Goal: Information Seeking & Learning: Find contact information

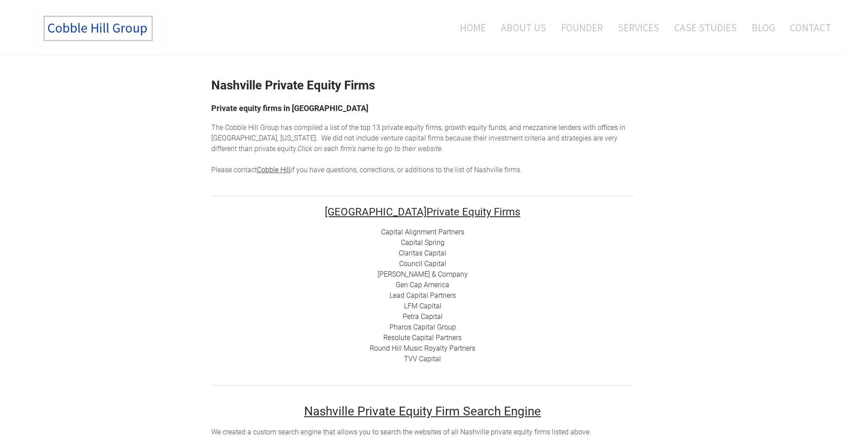
click at [425, 233] on link "Capital Alignment Partners" at bounding box center [422, 232] width 83 height 8
click at [421, 242] on link "Capital Spring" at bounding box center [423, 242] width 44 height 8
click at [432, 253] on link "Claritas Capital" at bounding box center [423, 253] width 48 height 8
click at [419, 276] on link "[PERSON_NAME] & Company" at bounding box center [423, 274] width 90 height 8
click at [412, 297] on link "Lead Capital Partners" at bounding box center [422, 295] width 66 height 8
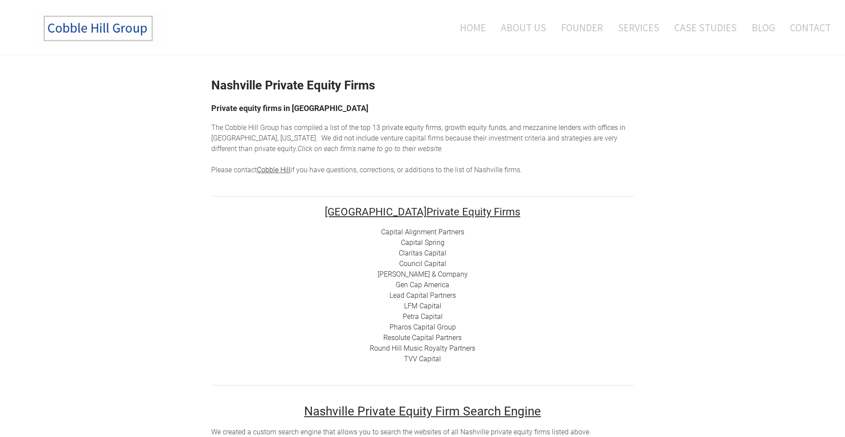
click at [427, 316] on link "Petra Capital" at bounding box center [423, 316] width 40 height 8
click at [419, 328] on link "Pharos Capital Group" at bounding box center [422, 327] width 66 height 8
click at [418, 338] on link "Resolute Capital Partners" at bounding box center [422, 337] width 78 height 8
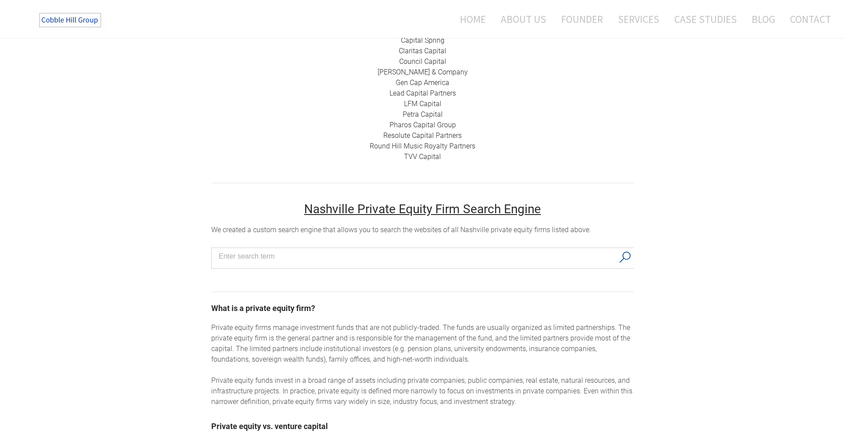
scroll to position [202, 0]
click at [427, 148] on link "Round Hill Music Royalty Partners" at bounding box center [423, 146] width 106 height 8
click at [432, 155] on link "TVV Capital" at bounding box center [422, 157] width 37 height 8
click at [419, 84] on link "Gen Cap America" at bounding box center [423, 83] width 54 height 8
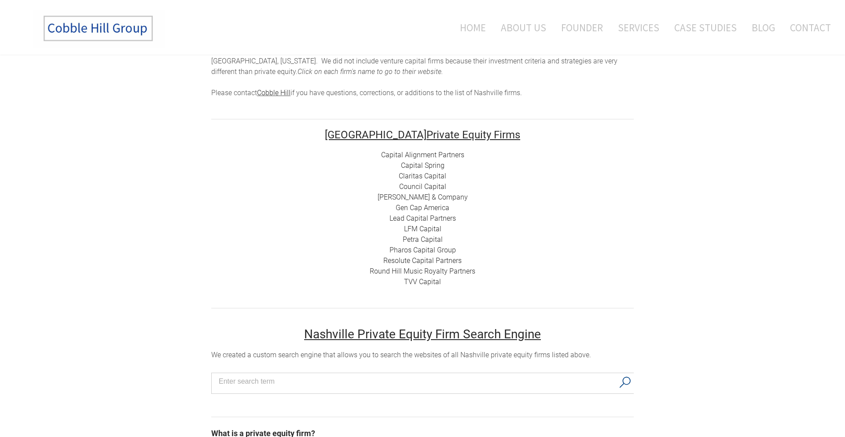
scroll to position [0, 0]
